Goal: Information Seeking & Learning: Find specific fact

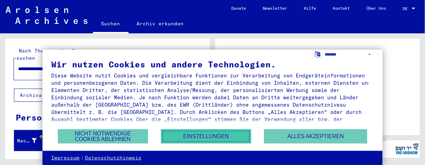
click at [214, 138] on button "Einstellungen" at bounding box center [206, 137] width 90 height 14
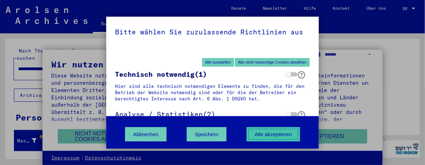
click at [269, 133] on button "Alle akzeptieren" at bounding box center [273, 134] width 53 height 14
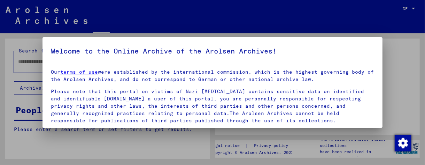
type input "**********"
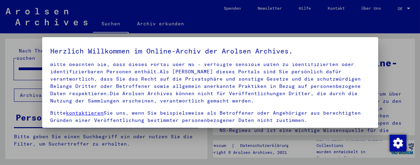
scroll to position [82, 0]
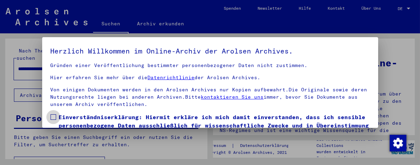
click at [108, 114] on span "Einverständniserklärung: Hiermit erkläre ich mich damit einverstanden, dass ich…" at bounding box center [214, 134] width 311 height 42
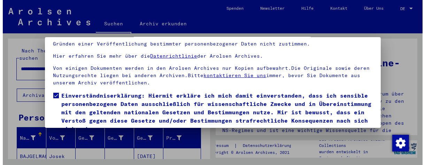
scroll to position [51, 0]
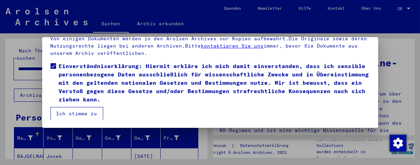
click at [92, 109] on button "Ich stimme zu" at bounding box center [76, 113] width 53 height 13
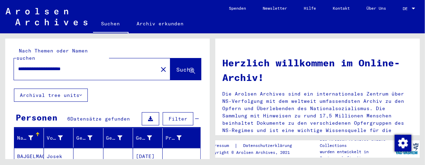
click at [406, 10] on span "DE" at bounding box center [406, 8] width 8 height 5
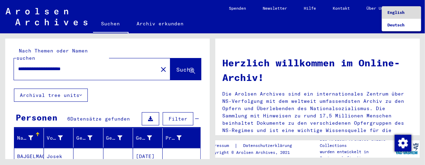
click at [403, 11] on span "English" at bounding box center [395, 12] width 17 height 5
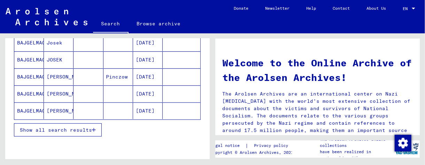
scroll to position [138, 0]
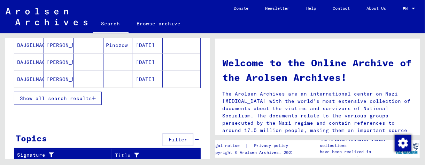
click at [90, 98] on span "Show all search results" at bounding box center [56, 98] width 72 height 6
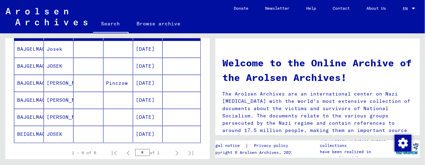
scroll to position [69, 0]
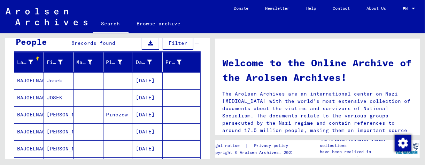
click at [78, 85] on mat-cell at bounding box center [88, 80] width 30 height 17
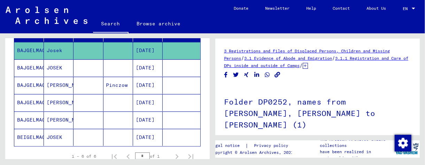
scroll to position [31, 0]
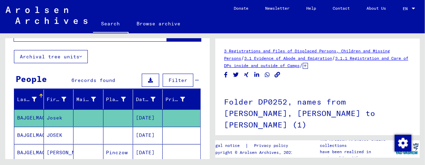
click at [98, 118] on mat-cell at bounding box center [88, 118] width 30 height 17
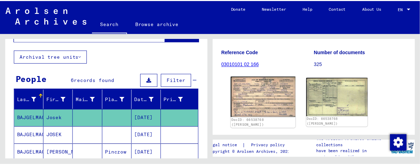
scroll to position [70, 0]
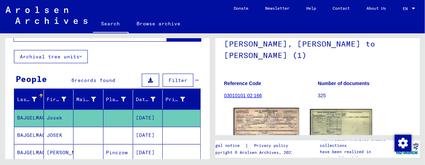
click at [272, 111] on img at bounding box center [266, 128] width 65 height 41
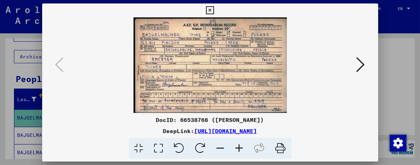
click at [239, 146] on icon at bounding box center [239, 148] width 19 height 21
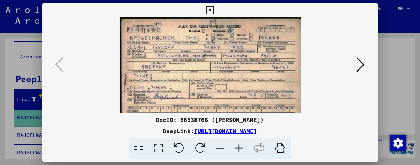
click at [239, 147] on icon at bounding box center [239, 148] width 19 height 21
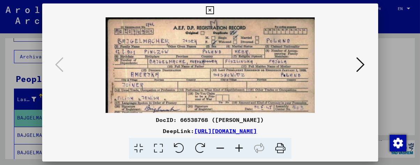
click at [239, 147] on icon at bounding box center [239, 148] width 19 height 21
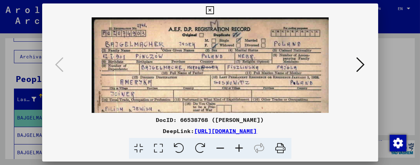
click at [239, 147] on icon at bounding box center [239, 148] width 19 height 21
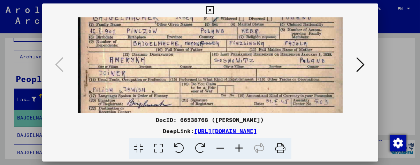
drag, startPoint x: 245, startPoint y: 60, endPoint x: 245, endPoint y: 41, distance: 18.8
click at [245, 41] on img at bounding box center [210, 69] width 265 height 165
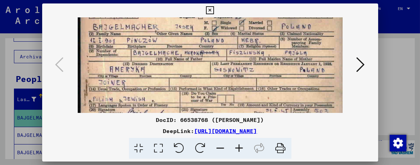
scroll to position [3, 0]
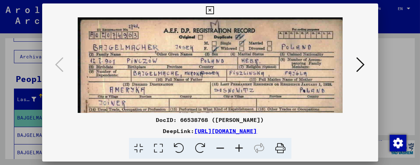
drag, startPoint x: 241, startPoint y: 47, endPoint x: 240, endPoint y: 77, distance: 29.6
click at [240, 77] on img at bounding box center [210, 99] width 265 height 165
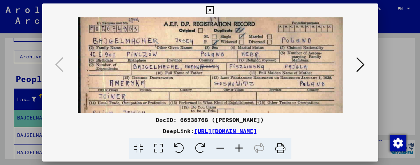
scroll to position [9, 0]
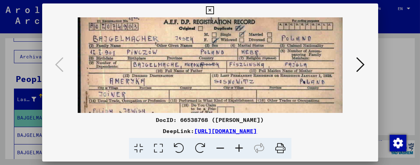
drag, startPoint x: 246, startPoint y: 90, endPoint x: 246, endPoint y: 81, distance: 8.7
click at [246, 81] on img at bounding box center [210, 91] width 265 height 165
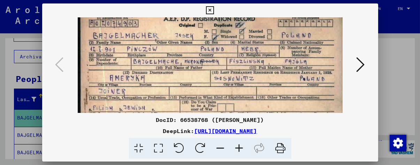
scroll to position [11, 0]
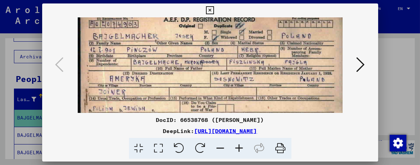
click at [232, 94] on img at bounding box center [210, 88] width 265 height 165
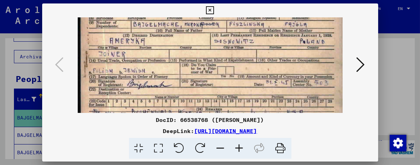
drag, startPoint x: 248, startPoint y: 54, endPoint x: 253, endPoint y: 31, distance: 23.9
click at [252, 31] on img at bounding box center [210, 50] width 265 height 165
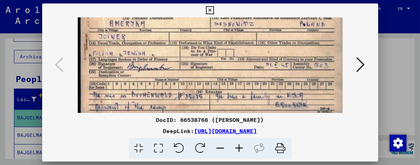
scroll to position [70, 0]
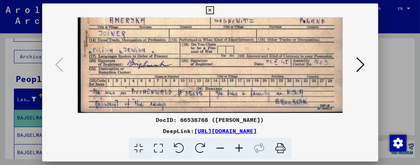
drag, startPoint x: 223, startPoint y: 87, endPoint x: 237, endPoint y: 34, distance: 54.8
click at [237, 34] on img at bounding box center [210, 30] width 265 height 165
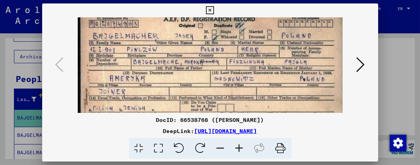
scroll to position [11, 0]
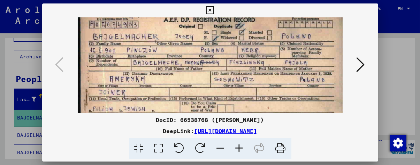
drag, startPoint x: 223, startPoint y: 68, endPoint x: 245, endPoint y: 125, distance: 61.5
click at [245, 125] on div "DocID: 66538768 ([PERSON_NAME]) DeepLink: [URL][DOMAIN_NAME]" at bounding box center [210, 81] width 336 height 156
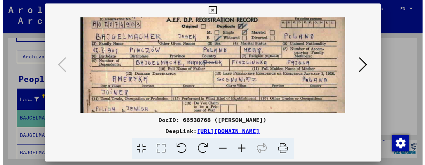
scroll to position [0, 0]
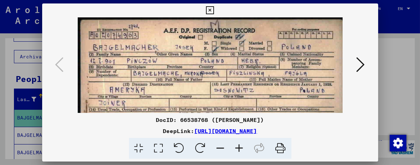
drag, startPoint x: 252, startPoint y: 60, endPoint x: 259, endPoint y: 86, distance: 27.3
click at [258, 86] on img at bounding box center [210, 99] width 265 height 165
click at [364, 65] on icon at bounding box center [360, 64] width 8 height 17
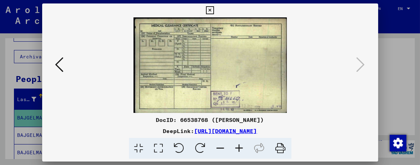
click at [0, 111] on div at bounding box center [210, 82] width 420 height 165
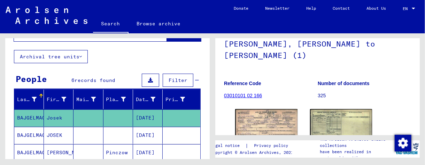
click at [129, 136] on mat-cell at bounding box center [118, 135] width 30 height 17
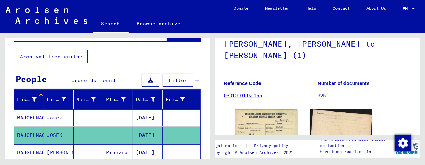
scroll to position [139, 0]
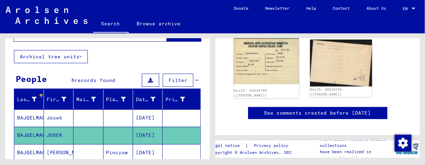
click at [271, 65] on img at bounding box center [266, 61] width 65 height 46
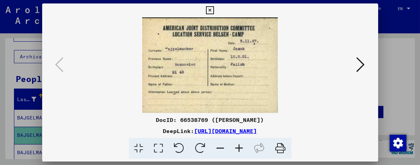
click at [363, 63] on icon at bounding box center [360, 64] width 8 height 17
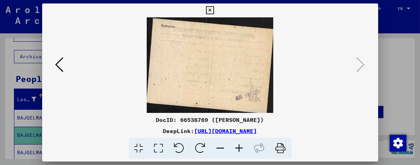
click at [0, 105] on div at bounding box center [210, 82] width 420 height 165
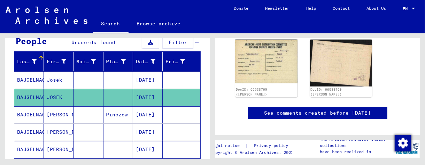
scroll to position [101, 0]
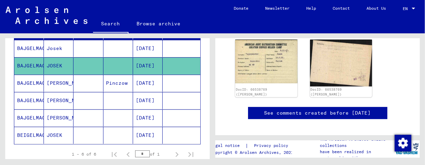
click at [127, 88] on mat-cell "Pinczow" at bounding box center [118, 83] width 30 height 17
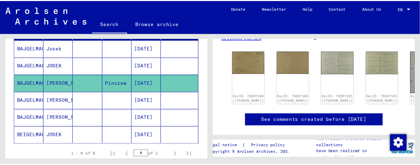
scroll to position [70, 0]
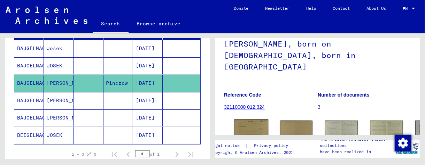
click at [244, 119] on img at bounding box center [251, 131] width 34 height 24
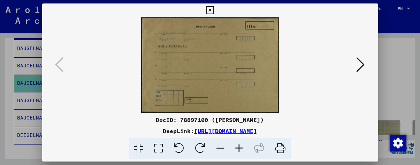
click at [242, 149] on icon at bounding box center [239, 148] width 19 height 21
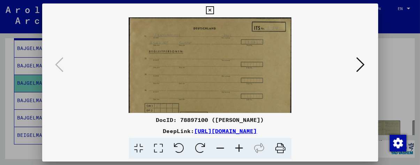
click at [242, 149] on icon at bounding box center [239, 148] width 19 height 21
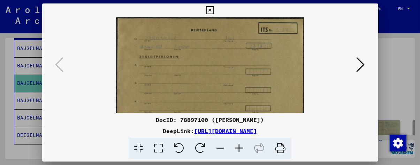
click at [242, 149] on icon at bounding box center [239, 148] width 19 height 21
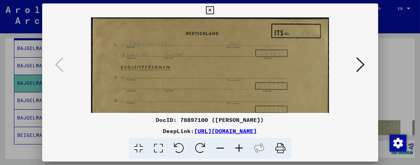
click at [242, 149] on icon at bounding box center [239, 148] width 19 height 21
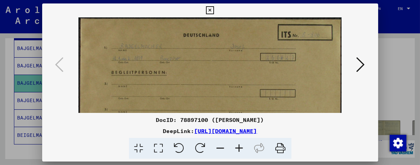
click at [242, 149] on icon at bounding box center [239, 148] width 19 height 21
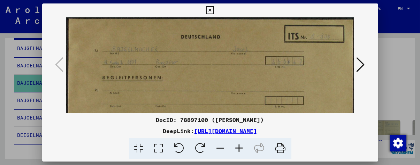
click at [363, 60] on icon at bounding box center [360, 64] width 8 height 17
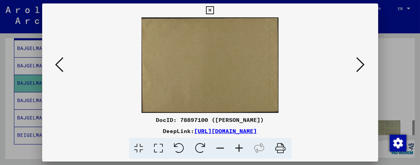
click at [363, 61] on icon at bounding box center [360, 64] width 8 height 17
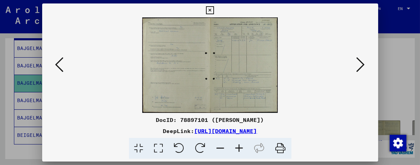
click at [236, 147] on icon at bounding box center [239, 148] width 19 height 21
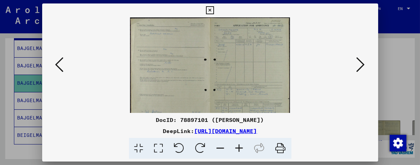
click at [236, 147] on icon at bounding box center [239, 148] width 19 height 21
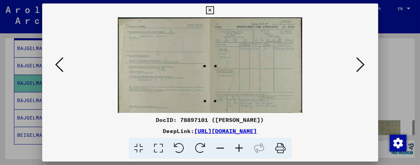
click at [236, 147] on icon at bounding box center [239, 148] width 19 height 21
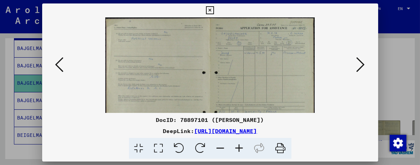
click at [236, 147] on icon at bounding box center [239, 148] width 19 height 21
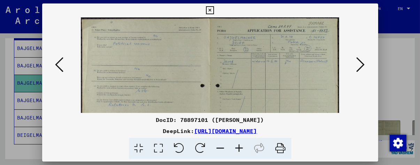
click at [236, 147] on icon at bounding box center [239, 148] width 19 height 21
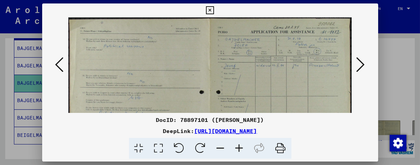
click at [236, 147] on icon at bounding box center [239, 148] width 19 height 21
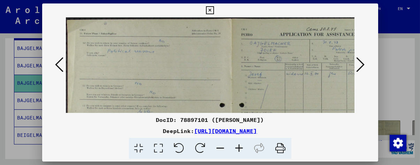
click at [236, 147] on icon at bounding box center [239, 148] width 19 height 21
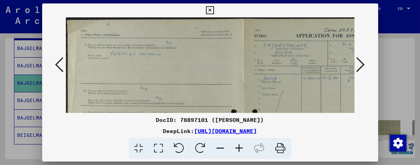
click at [236, 147] on icon at bounding box center [239, 148] width 19 height 21
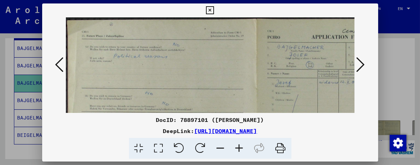
click at [236, 147] on icon at bounding box center [239, 148] width 19 height 21
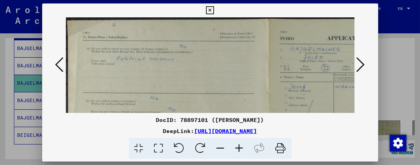
click at [236, 147] on icon at bounding box center [239, 148] width 19 height 21
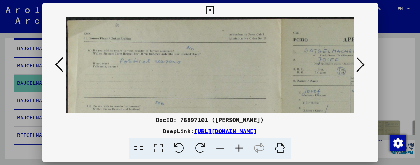
click at [236, 147] on icon at bounding box center [239, 148] width 19 height 21
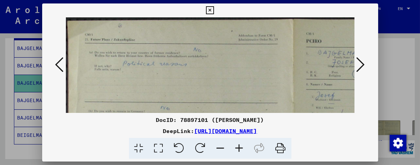
click at [236, 147] on icon at bounding box center [239, 148] width 19 height 21
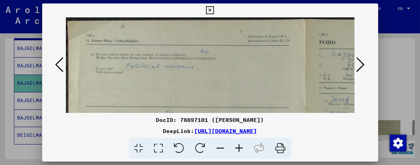
click at [236, 147] on icon at bounding box center [239, 148] width 19 height 21
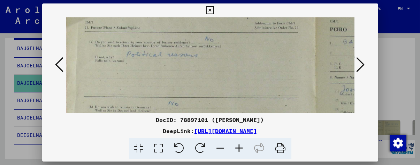
scroll to position [16, 2]
drag, startPoint x: 250, startPoint y: 101, endPoint x: 248, endPoint y: 89, distance: 12.7
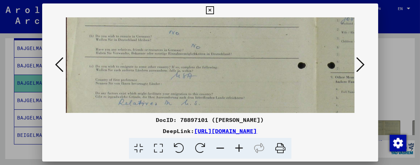
drag, startPoint x: 284, startPoint y: 98, endPoint x: 285, endPoint y: 29, distance: 68.9
click at [285, 29] on img at bounding box center [316, 110] width 504 height 357
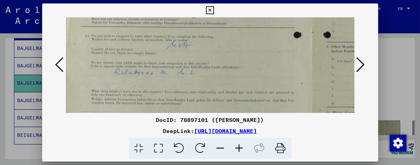
drag, startPoint x: 239, startPoint y: 85, endPoint x: 234, endPoint y: 55, distance: 30.2
click at [235, 55] on img at bounding box center [312, 79] width 504 height 357
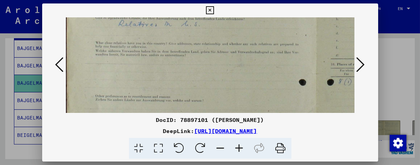
drag, startPoint x: 247, startPoint y: 92, endPoint x: 251, endPoint y: 44, distance: 48.5
click at [251, 44] on img at bounding box center [316, 31] width 504 height 357
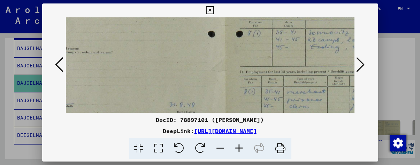
drag, startPoint x: 275, startPoint y: 76, endPoint x: 185, endPoint y: 27, distance: 102.5
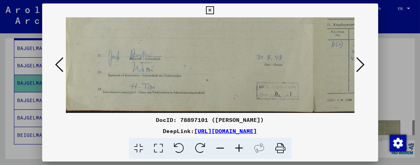
drag, startPoint x: 201, startPoint y: 54, endPoint x: 283, endPoint y: 11, distance: 92.5
click at [283, 11] on div "DocID: 78897101 ([PERSON_NAME]) DeepLink: [URL][DOMAIN_NAME]" at bounding box center [210, 81] width 336 height 156
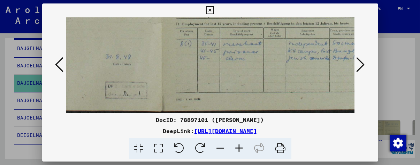
drag, startPoint x: 246, startPoint y: 64, endPoint x: 97, endPoint y: 32, distance: 152.4
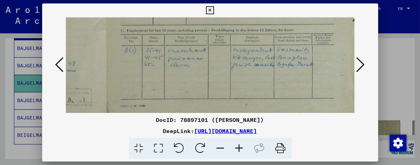
drag, startPoint x: 274, startPoint y: 69, endPoint x: 193, endPoint y: 70, distance: 81.1
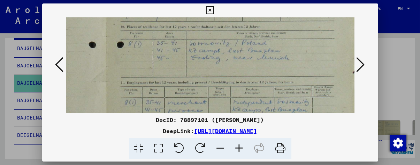
scroll to position [194, 212]
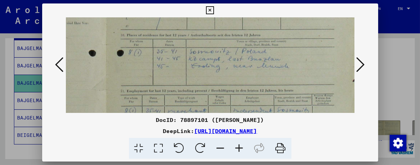
drag, startPoint x: 270, startPoint y: 48, endPoint x: 228, endPoint y: 103, distance: 69.4
click at [228, 106] on img at bounding box center [106, 2] width 504 height 357
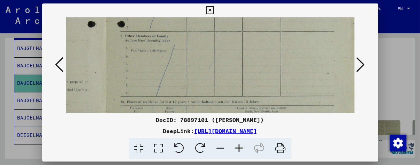
drag, startPoint x: 312, startPoint y: 39, endPoint x: 276, endPoint y: 103, distance: 73.9
click at [277, 103] on img at bounding box center [106, 69] width 504 height 357
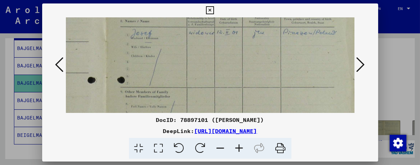
drag, startPoint x: 264, startPoint y: 54, endPoint x: 216, endPoint y: 78, distance: 52.9
click at [225, 113] on img at bounding box center [106, 125] width 504 height 357
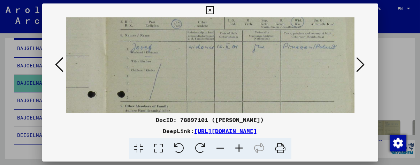
scroll to position [54, 212]
drag, startPoint x: 217, startPoint y: 52, endPoint x: 212, endPoint y: 64, distance: 12.8
click at [212, 64] on img at bounding box center [106, 141] width 504 height 357
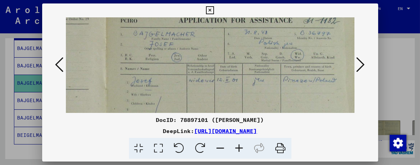
drag, startPoint x: 255, startPoint y: 65, endPoint x: 239, endPoint y: 92, distance: 30.6
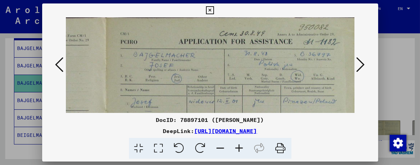
scroll to position [0, 212]
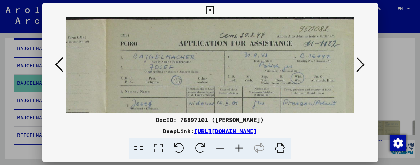
drag, startPoint x: 235, startPoint y: 61, endPoint x: 221, endPoint y: 92, distance: 34.6
click at [367, 66] on button at bounding box center [360, 65] width 13 height 20
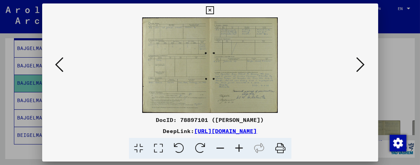
click at [241, 147] on icon at bounding box center [239, 148] width 19 height 21
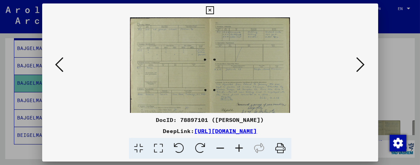
click at [241, 147] on icon at bounding box center [239, 148] width 19 height 21
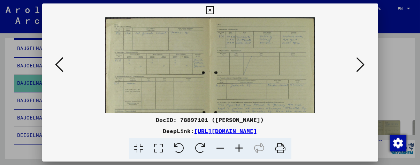
click at [241, 147] on icon at bounding box center [239, 148] width 19 height 21
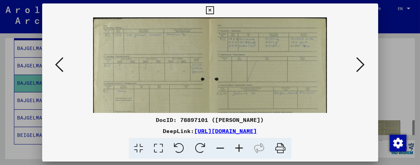
click at [241, 147] on icon at bounding box center [239, 148] width 19 height 21
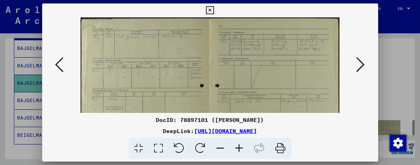
click at [241, 147] on icon at bounding box center [239, 148] width 19 height 21
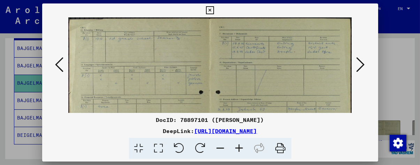
click at [241, 147] on icon at bounding box center [239, 148] width 19 height 21
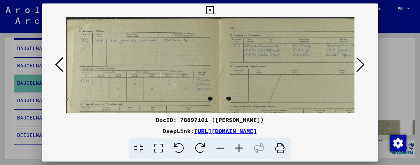
click at [241, 147] on icon at bounding box center [239, 148] width 19 height 21
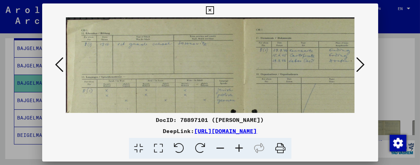
click at [241, 147] on icon at bounding box center [239, 148] width 19 height 21
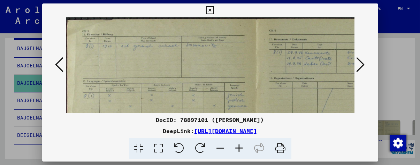
click at [241, 147] on icon at bounding box center [239, 148] width 19 height 21
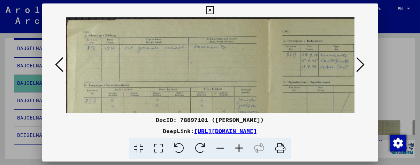
click at [241, 147] on icon at bounding box center [239, 148] width 19 height 21
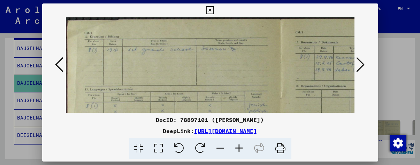
click at [241, 147] on icon at bounding box center [239, 148] width 19 height 21
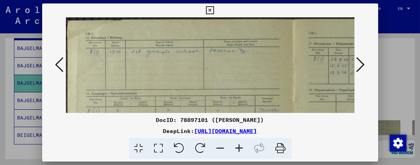
click at [241, 147] on icon at bounding box center [239, 148] width 19 height 21
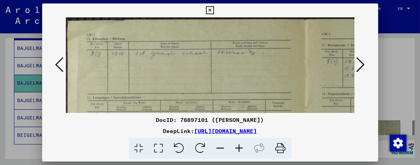
click at [241, 147] on icon at bounding box center [239, 148] width 19 height 21
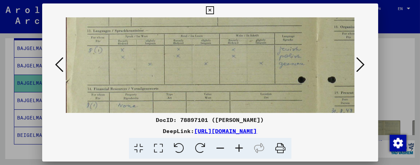
drag, startPoint x: 266, startPoint y: 84, endPoint x: 266, endPoint y: 11, distance: 72.8
click at [266, 11] on div "DocID: 78897101 ([PERSON_NAME]) DeepLink: [URL][DOMAIN_NAME]" at bounding box center [210, 81] width 336 height 156
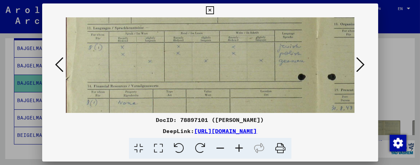
drag, startPoint x: 261, startPoint y: 52, endPoint x: 255, endPoint y: 43, distance: 10.5
click at [258, 39] on img at bounding box center [317, 122] width 505 height 357
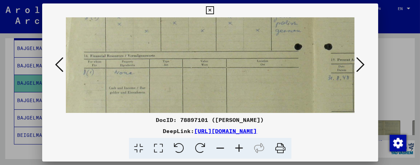
drag, startPoint x: 241, startPoint y: 84, endPoint x: 247, endPoint y: 44, distance: 40.8
click at [243, 51] on img at bounding box center [313, 91] width 505 height 357
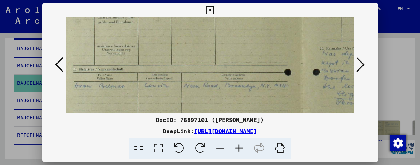
drag, startPoint x: 257, startPoint y: 91, endPoint x: 243, endPoint y: 35, distance: 57.6
click at [243, 35] on img at bounding box center [302, 21] width 505 height 357
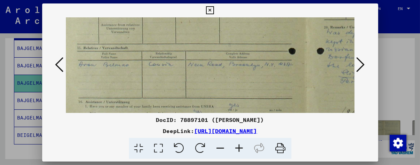
drag, startPoint x: 242, startPoint y: 62, endPoint x: 246, endPoint y: 42, distance: 20.6
click at [246, 42] on img at bounding box center [306, -1] width 505 height 357
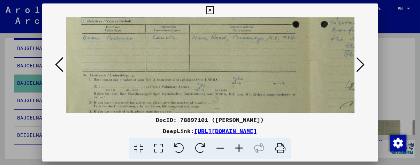
scroll to position [225, 8]
drag, startPoint x: 242, startPoint y: 88, endPoint x: 245, endPoint y: 64, distance: 24.6
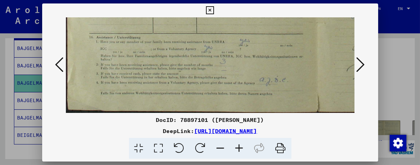
drag, startPoint x: 275, startPoint y: 85, endPoint x: 281, endPoint y: 38, distance: 46.6
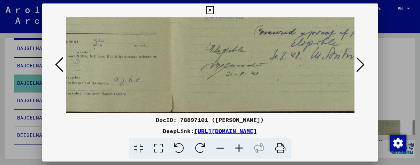
drag, startPoint x: 311, startPoint y: 65, endPoint x: 157, endPoint y: 46, distance: 155.3
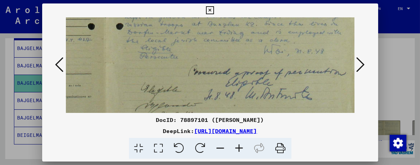
drag, startPoint x: 271, startPoint y: 53, endPoint x: 188, endPoint y: 92, distance: 92.0
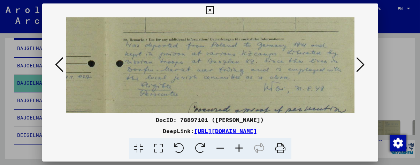
drag, startPoint x: 294, startPoint y: 55, endPoint x: 263, endPoint y: 79, distance: 38.9
click at [266, 78] on img at bounding box center [105, 12] width 505 height 357
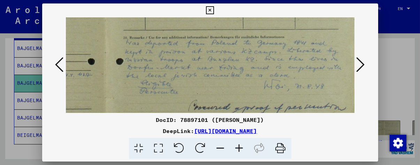
scroll to position [187, 212]
drag, startPoint x: 247, startPoint y: 93, endPoint x: 245, endPoint y: 89, distance: 3.6
click at [245, 89] on img at bounding box center [105, 8] width 505 height 357
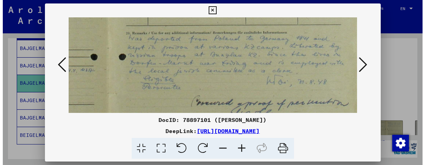
scroll to position [191, 212]
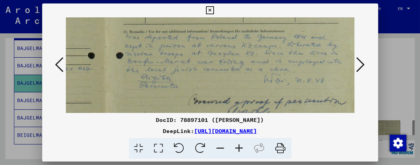
drag, startPoint x: 245, startPoint y: 89, endPoint x: 244, endPoint y: 86, distance: 3.9
click at [244, 86] on img at bounding box center [105, 4] width 505 height 357
click at [0, 80] on div at bounding box center [210, 82] width 420 height 165
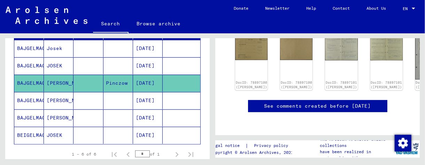
scroll to position [139, 0]
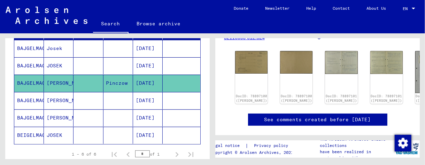
click at [136, 101] on mat-cell "[DATE]" at bounding box center [148, 100] width 30 height 17
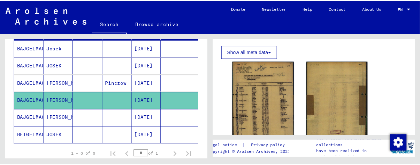
scroll to position [209, 0]
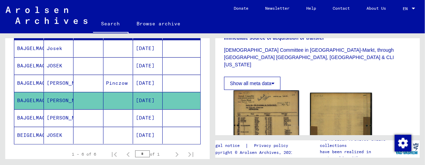
click at [279, 104] on img at bounding box center [266, 137] width 65 height 92
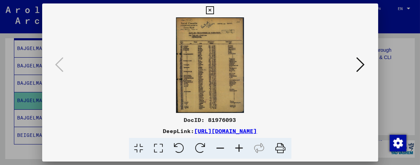
click at [240, 143] on icon at bounding box center [239, 148] width 19 height 21
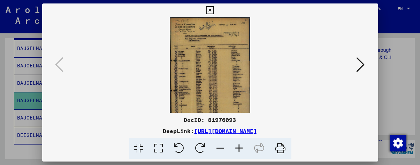
click at [240, 143] on icon at bounding box center [239, 148] width 19 height 21
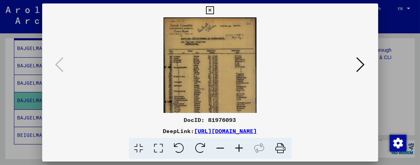
click at [240, 143] on icon at bounding box center [239, 148] width 19 height 21
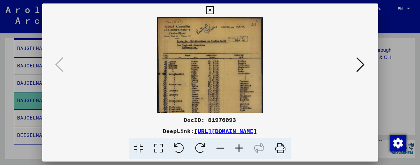
click at [240, 143] on icon at bounding box center [239, 148] width 19 height 21
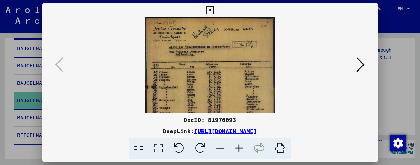
click at [240, 143] on icon at bounding box center [239, 148] width 19 height 21
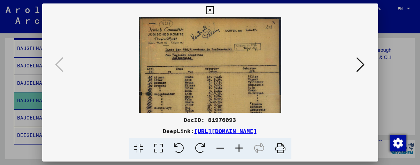
click at [240, 143] on icon at bounding box center [239, 148] width 19 height 21
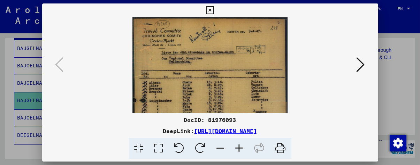
click at [240, 143] on icon at bounding box center [239, 148] width 19 height 21
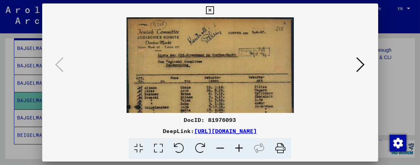
click at [240, 143] on icon at bounding box center [239, 148] width 19 height 21
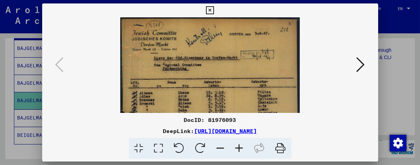
click at [240, 143] on icon at bounding box center [239, 148] width 19 height 21
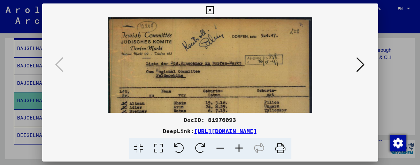
click at [240, 143] on icon at bounding box center [239, 148] width 19 height 21
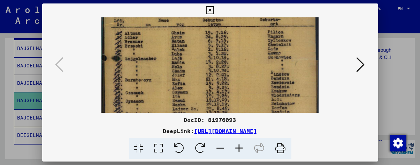
drag, startPoint x: 253, startPoint y: 55, endPoint x: 258, endPoint y: 11, distance: 43.8
click at [258, 11] on div "DocID: 81976093 DeepLink: [URL][DOMAIN_NAME]" at bounding box center [210, 81] width 336 height 156
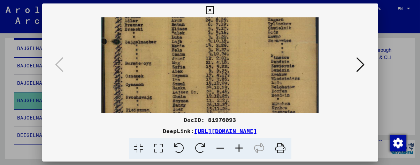
scroll to position [93, 0]
drag, startPoint x: 220, startPoint y: 69, endPoint x: 220, endPoint y: 53, distance: 15.7
click at [220, 53] on img at bounding box center [209, 76] width 217 height 305
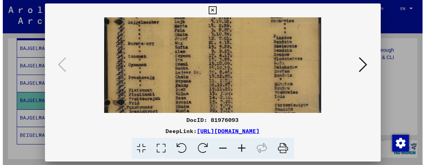
scroll to position [112, 0]
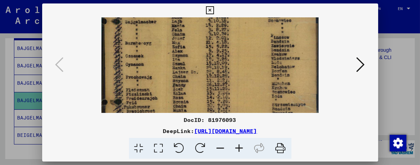
drag, startPoint x: 204, startPoint y: 77, endPoint x: 203, endPoint y: 61, distance: 16.4
click at [203, 61] on img at bounding box center [209, 57] width 217 height 305
click at [0, 58] on div at bounding box center [210, 82] width 420 height 165
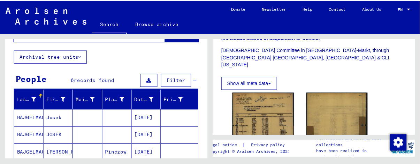
scroll to position [101, 0]
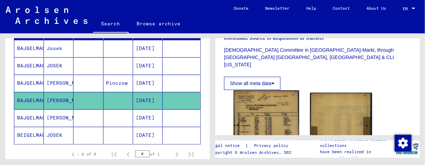
click at [267, 103] on img at bounding box center [266, 137] width 65 height 92
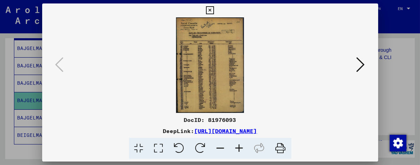
click at [237, 153] on icon at bounding box center [239, 148] width 19 height 21
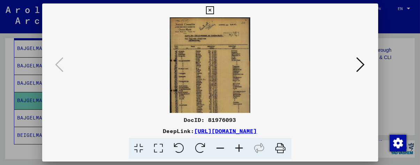
click at [237, 153] on icon at bounding box center [239, 148] width 19 height 21
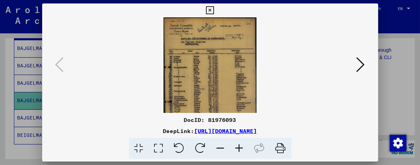
click at [237, 153] on icon at bounding box center [239, 148] width 19 height 21
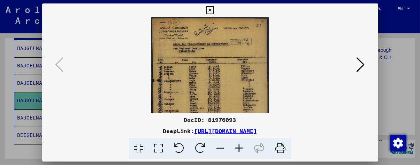
click at [237, 153] on icon at bounding box center [239, 148] width 19 height 21
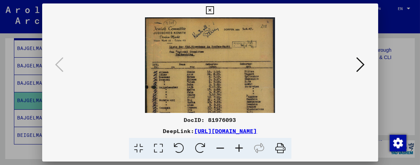
click at [237, 153] on icon at bounding box center [239, 148] width 19 height 21
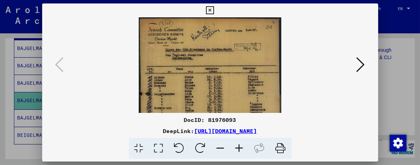
click at [237, 153] on icon at bounding box center [239, 148] width 19 height 21
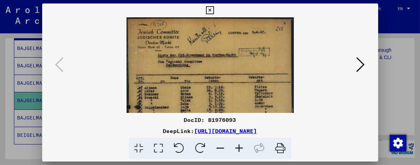
click at [237, 153] on icon at bounding box center [239, 148] width 19 height 21
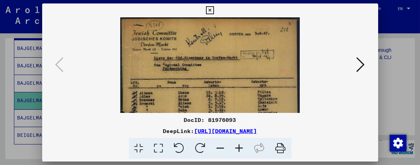
click at [237, 153] on icon at bounding box center [239, 148] width 19 height 21
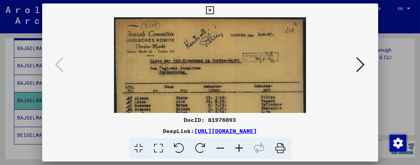
click at [237, 153] on icon at bounding box center [239, 148] width 19 height 21
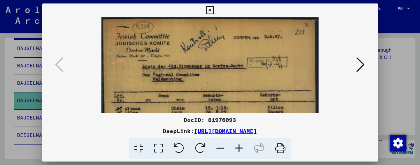
click at [237, 153] on icon at bounding box center [239, 148] width 19 height 21
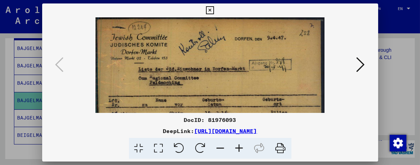
click at [237, 153] on icon at bounding box center [239, 148] width 19 height 21
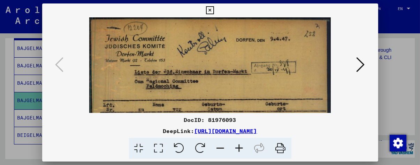
click at [237, 153] on icon at bounding box center [239, 148] width 19 height 21
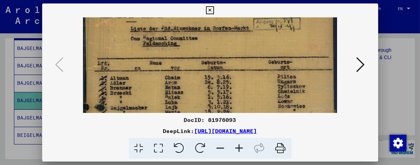
drag, startPoint x: 256, startPoint y: 60, endPoint x: 275, endPoint y: 6, distance: 57.7
click at [274, 9] on div "DocID: 81976093 DeepLink: [URL][DOMAIN_NAME]" at bounding box center [210, 81] width 336 height 156
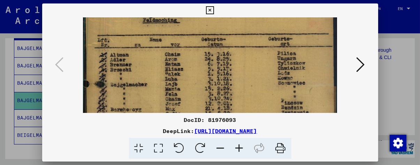
drag, startPoint x: 221, startPoint y: 95, endPoint x: 236, endPoint y: 63, distance: 35.4
click at [236, 63] on img at bounding box center [210, 126] width 254 height 357
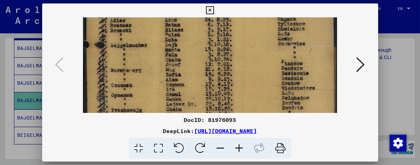
drag, startPoint x: 234, startPoint y: 82, endPoint x: 250, endPoint y: 51, distance: 34.6
click at [250, 51] on img at bounding box center [210, 86] width 254 height 357
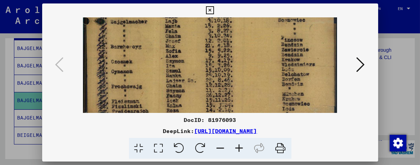
scroll to position [132, 0]
drag, startPoint x: 236, startPoint y: 69, endPoint x: 237, endPoint y: 59, distance: 9.8
click at [237, 59] on img at bounding box center [210, 63] width 254 height 357
click at [247, 66] on img at bounding box center [210, 63] width 254 height 357
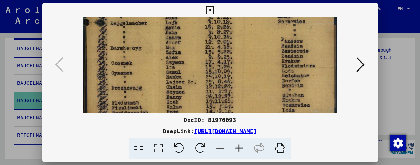
scroll to position [132, 0]
click at [248, 66] on img at bounding box center [210, 63] width 254 height 357
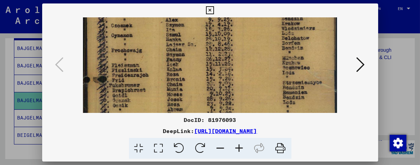
drag, startPoint x: 248, startPoint y: 66, endPoint x: 261, endPoint y: 34, distance: 34.7
click at [261, 34] on img at bounding box center [210, 27] width 254 height 357
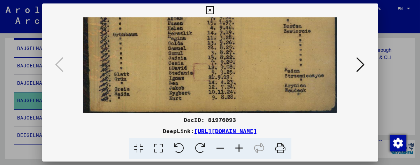
scroll to position [261, 0]
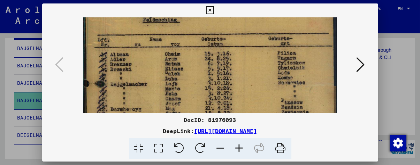
drag, startPoint x: 234, startPoint y: 75, endPoint x: 296, endPoint y: 178, distance: 120.6
click at [296, 165] on html "**********" at bounding box center [210, 82] width 420 height 165
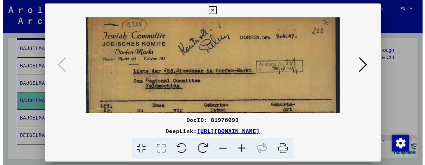
scroll to position [0, 0]
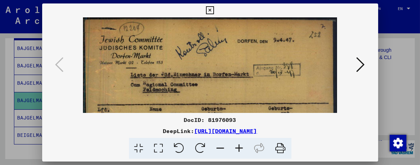
drag, startPoint x: 214, startPoint y: 75, endPoint x: 220, endPoint y: 91, distance: 16.3
click at [238, 147] on div "DocID: 81976093 DeepLink: [URL][DOMAIN_NAME]" at bounding box center [210, 81] width 336 height 156
drag, startPoint x: 214, startPoint y: 65, endPoint x: 224, endPoint y: 99, distance: 36.0
click at [0, 110] on div at bounding box center [210, 82] width 420 height 165
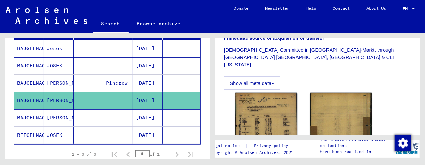
click at [57, 116] on mat-cell "[PERSON_NAME]" at bounding box center [59, 118] width 30 height 17
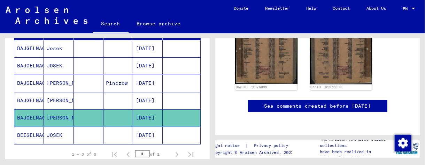
scroll to position [348, 0]
click at [78, 135] on mat-cell at bounding box center [88, 135] width 30 height 17
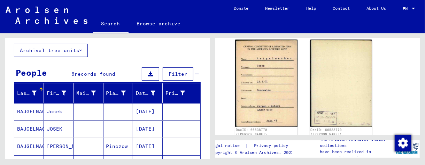
scroll to position [70, 0]
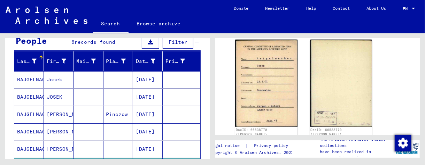
click at [68, 81] on mat-cell "Josek" at bounding box center [59, 79] width 30 height 17
